Goal: Book appointment/travel/reservation

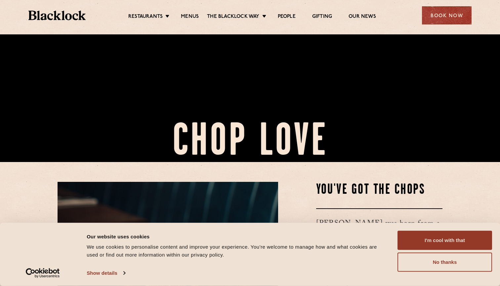
scroll to position [134, 0]
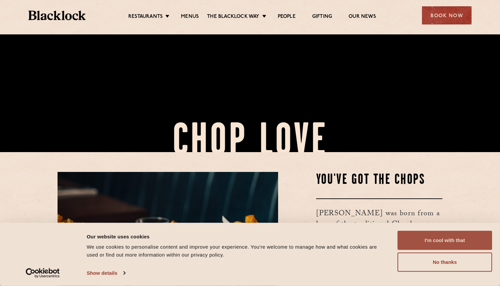
click at [424, 240] on button "I'm cool with that" at bounding box center [444, 240] width 95 height 19
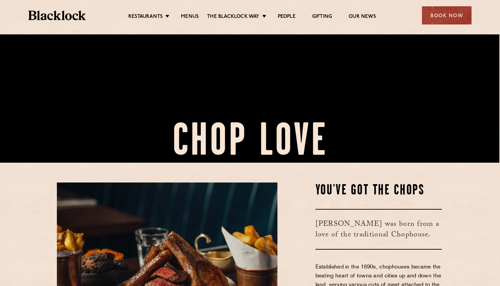
scroll to position [128, 1]
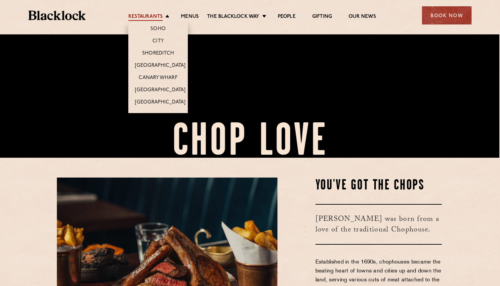
click at [162, 16] on link "Restaurants" at bounding box center [145, 17] width 34 height 7
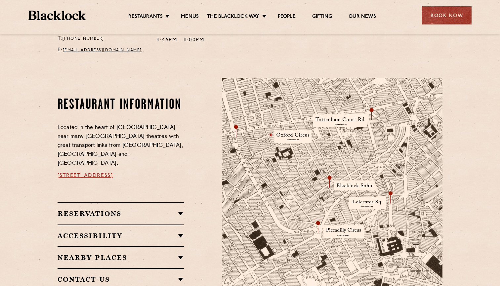
scroll to position [353, 0]
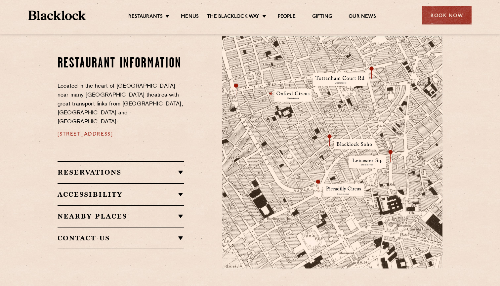
click at [181, 168] on h2 "Reservations" at bounding box center [121, 172] width 127 height 8
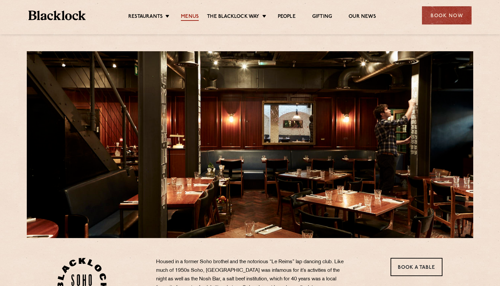
scroll to position [0, 0]
click at [195, 16] on link "Menus" at bounding box center [190, 17] width 18 height 7
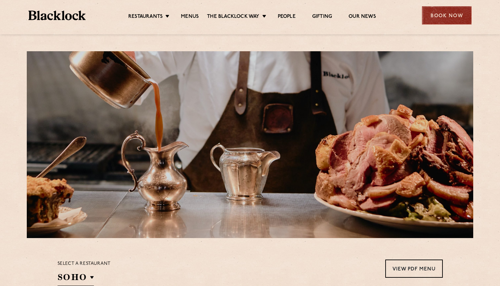
click at [438, 17] on div "Book Now" at bounding box center [447, 15] width 50 height 18
